Goal: Transaction & Acquisition: Purchase product/service

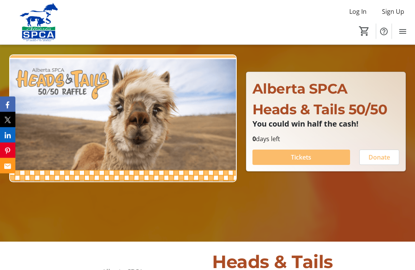
scroll to position [68, 0]
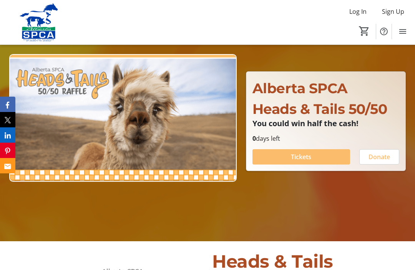
click at [317, 166] on span at bounding box center [301, 157] width 98 height 18
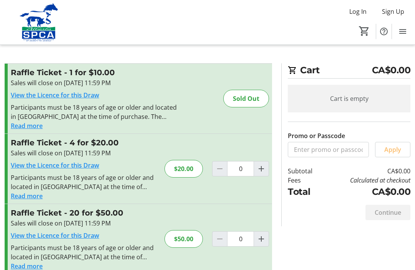
click at [262, 171] on mat-icon "Increment by one" at bounding box center [261, 168] width 9 height 9
type input "1"
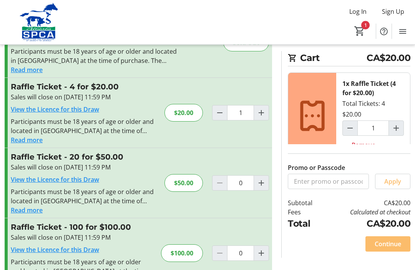
scroll to position [56, 0]
click at [406, 254] on span at bounding box center [387, 244] width 45 height 18
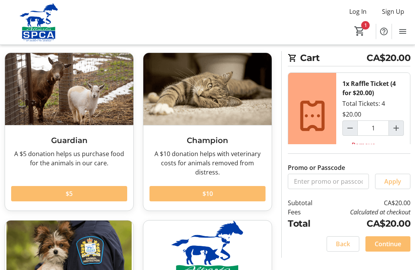
scroll to position [32, 0]
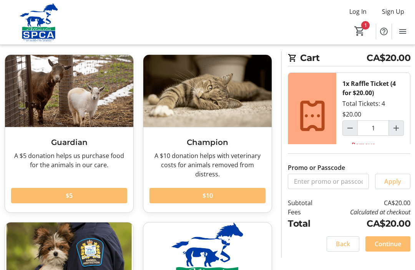
click at [104, 198] on span at bounding box center [69, 196] width 116 height 18
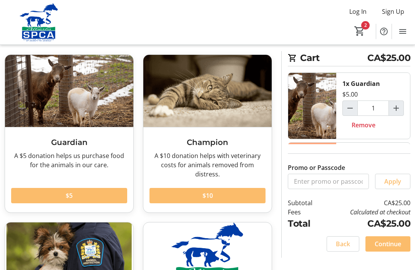
click at [408, 254] on span at bounding box center [387, 244] width 45 height 18
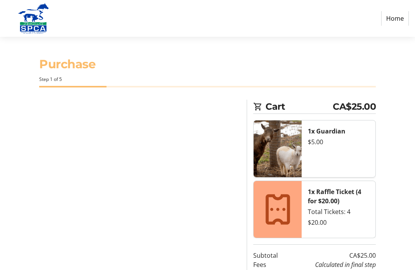
select select "CA"
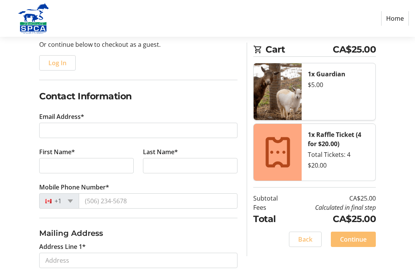
scroll to position [82, 0]
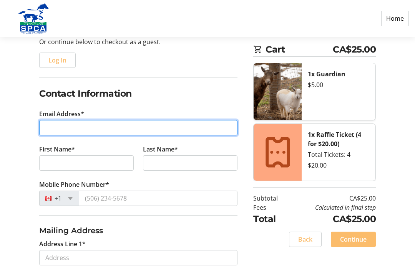
click at [131, 133] on input "Email Address*" at bounding box center [138, 128] width 198 height 15
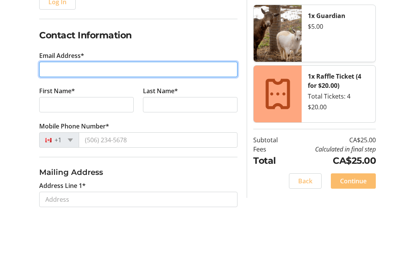
type input "[EMAIL_ADDRESS][DOMAIN_NAME]"
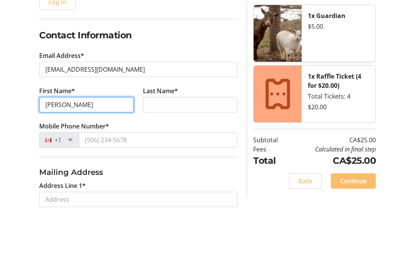
type input "[PERSON_NAME]"
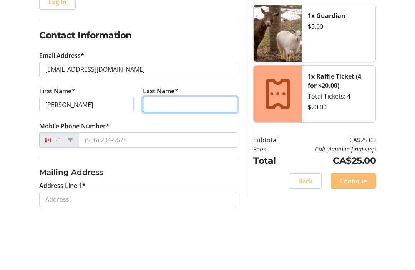
click at [194, 156] on input "Last Name*" at bounding box center [190, 163] width 95 height 15
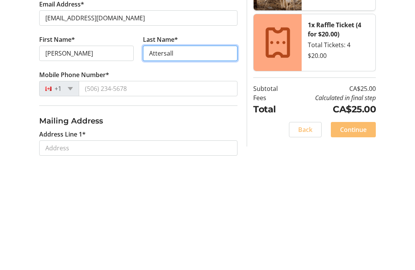
type input "Attersall"
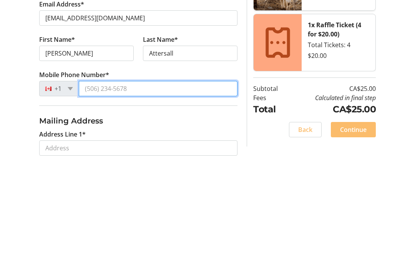
click at [188, 191] on input "Mobile Phone Number*" at bounding box center [158, 198] width 159 height 15
type input "[PHONE_NUMBER]"
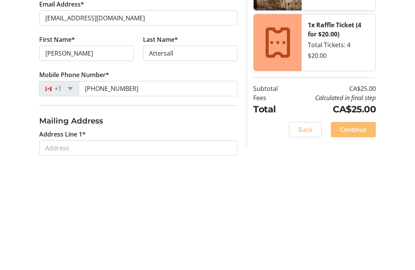
scroll to position [193, 0]
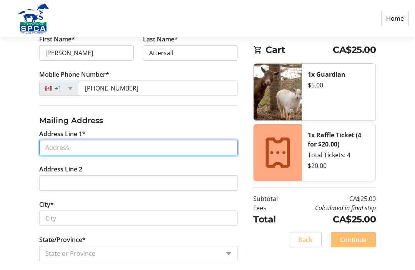
click at [170, 149] on input "Address Line 1*" at bounding box center [138, 147] width 198 height 15
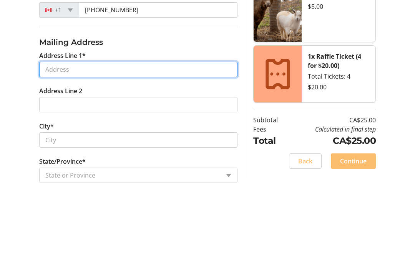
type input "[STREET_ADDRESS]"
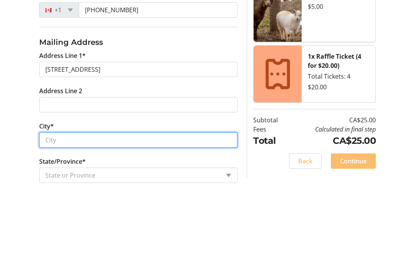
type input "[GEOGRAPHIC_DATA]"
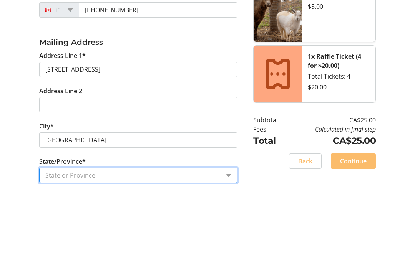
select select "AB"
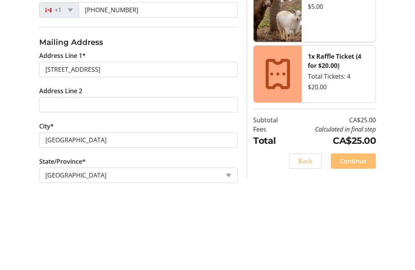
type input "T3C 3T9"
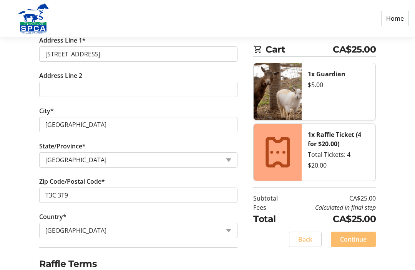
scroll to position [296, 0]
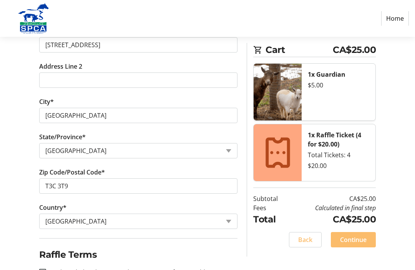
click at [43, 270] on input "I acknowledge that I am at least 18 years of age or older.*" at bounding box center [42, 272] width 7 height 7
checkbox input "true"
click at [361, 238] on span "Continue" at bounding box center [353, 239] width 27 height 9
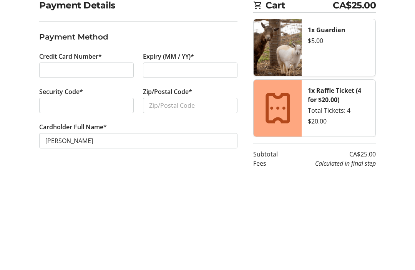
scroll to position [18, 0]
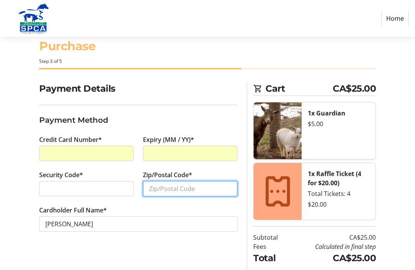
click at [176, 189] on input "Zip/Postal Code*" at bounding box center [190, 188] width 95 height 15
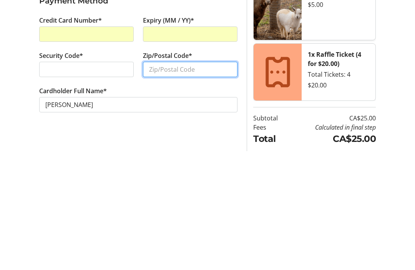
type input "T3C 3T9"
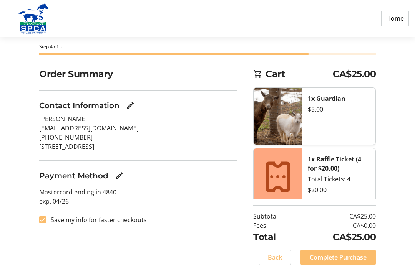
scroll to position [38, 0]
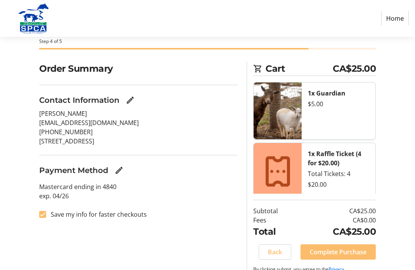
click at [44, 217] on input "Save my info for faster checkouts" at bounding box center [42, 214] width 7 height 7
checkbox input "false"
click at [364, 257] on span "Complete Purchase" at bounding box center [338, 252] width 57 height 9
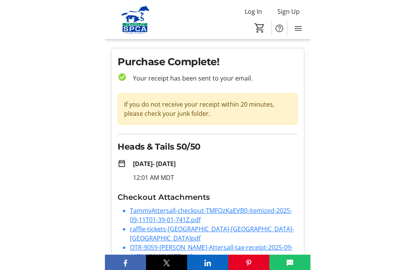
scroll to position [55, 0]
